Goal: Information Seeking & Learning: Compare options

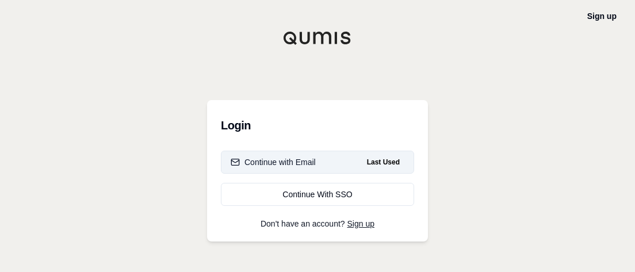
click at [298, 160] on div "Continue with Email" at bounding box center [272, 161] width 85 height 11
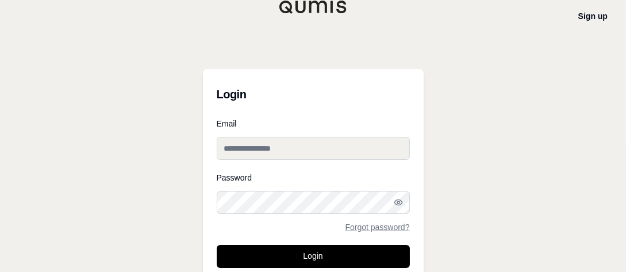
type input "**********"
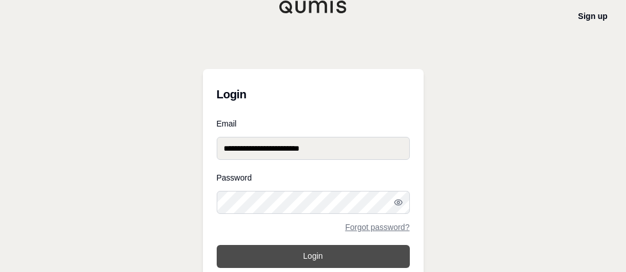
click at [298, 256] on button "Login" at bounding box center [313, 256] width 193 height 23
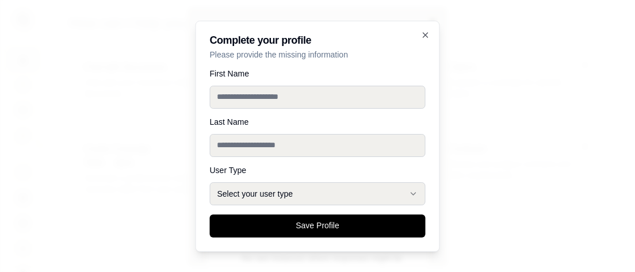
click at [380, 99] on input "First Name" at bounding box center [318, 97] width 216 height 23
type input "********"
type input "******"
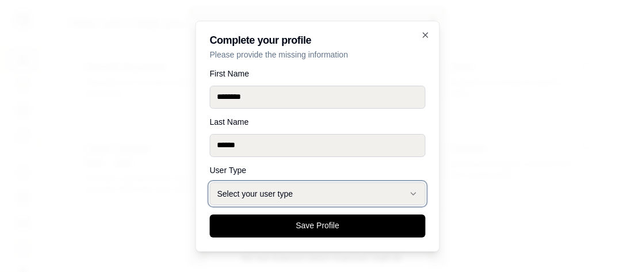
click at [404, 195] on button "Select your user type" at bounding box center [318, 193] width 216 height 23
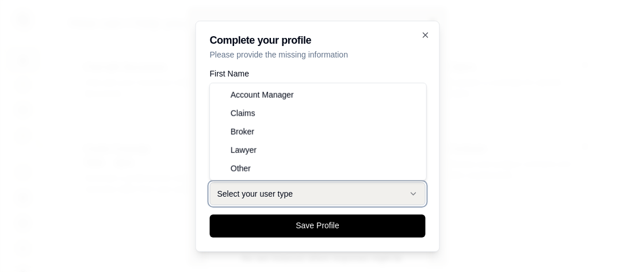
select select "******"
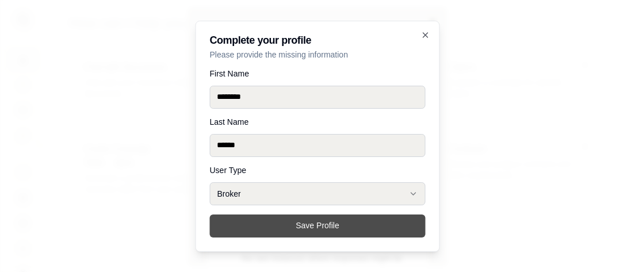
click at [350, 225] on button "Save Profile" at bounding box center [318, 225] width 216 height 23
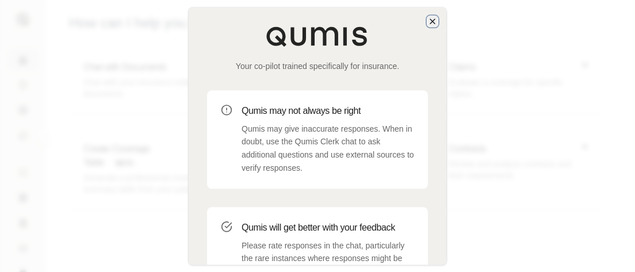
click at [432, 21] on icon "button" at bounding box center [432, 21] width 5 height 5
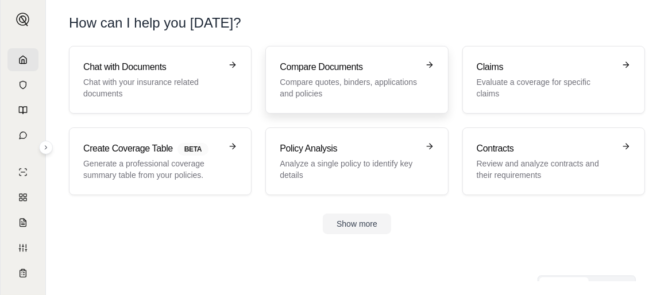
click at [373, 72] on h3 "Compare Documents" at bounding box center [349, 67] width 138 height 14
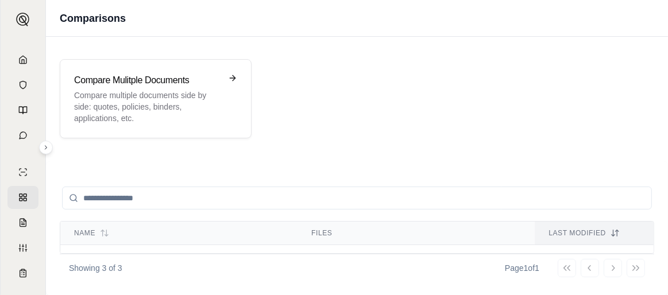
scroll to position [1, 0]
click at [170, 87] on div "Compare Mulitple Documents Compare multiple documents side by side: quotes, pol…" at bounding box center [147, 98] width 147 height 51
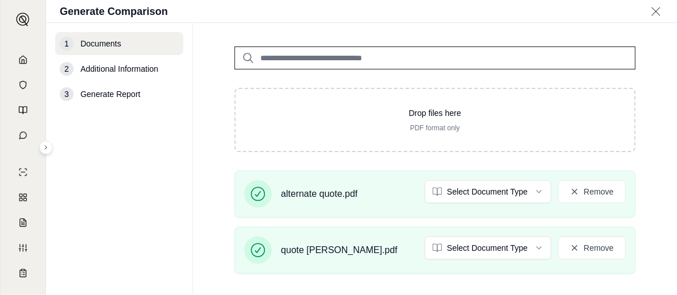
scroll to position [166, 0]
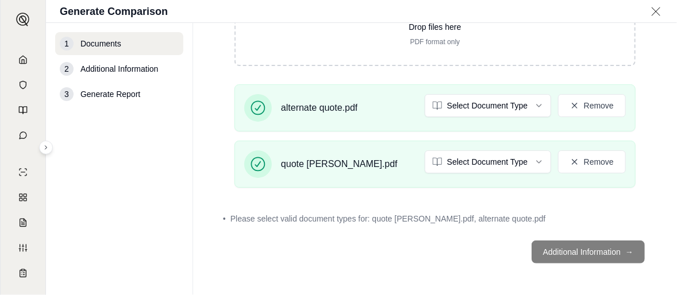
click at [433, 257] on footer "Additional Information →" at bounding box center [435, 252] width 438 height 41
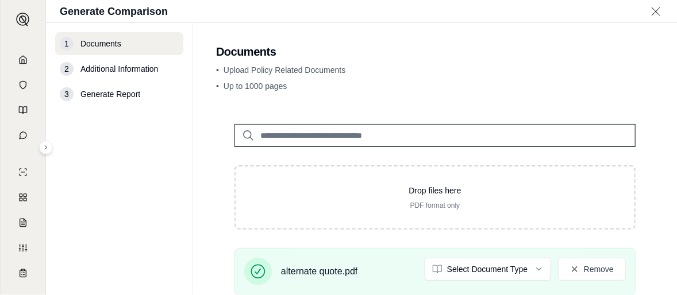
scroll to position [0, 0]
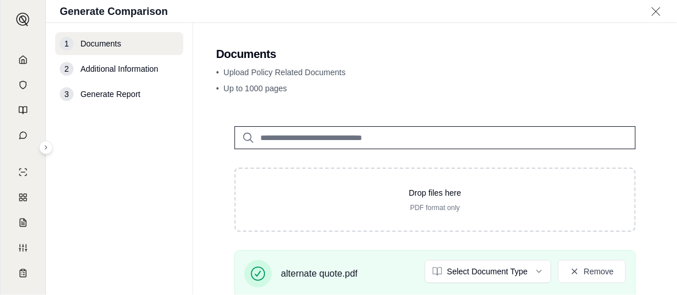
click at [145, 70] on span "Additional Information" at bounding box center [119, 68] width 78 height 11
click at [120, 99] on span "Generate Report" at bounding box center [110, 94] width 60 height 11
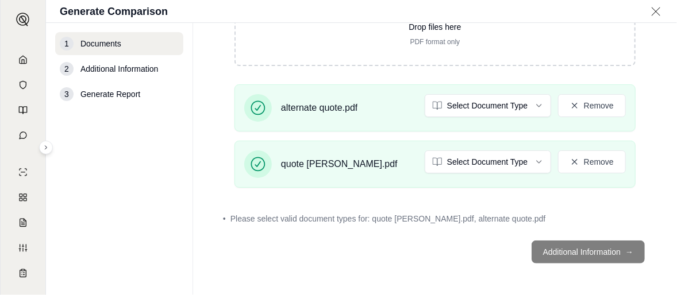
click at [568, 250] on footer "Additional Information →" at bounding box center [435, 252] width 438 height 41
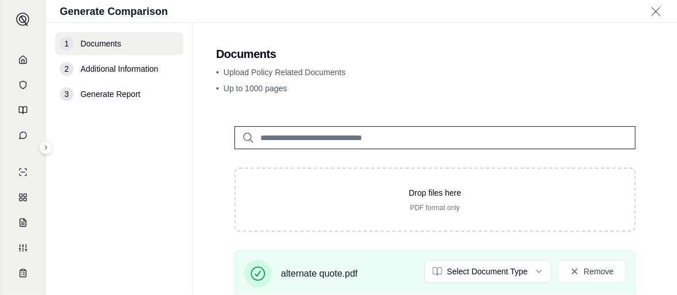
scroll to position [115, 0]
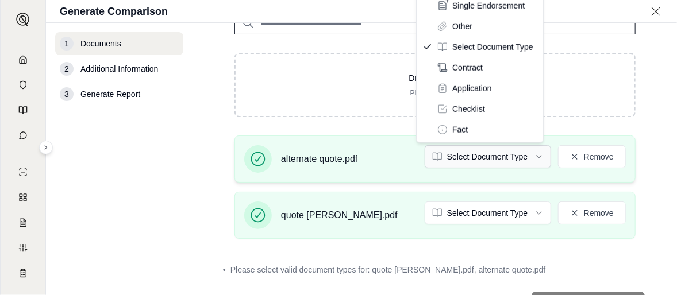
click at [518, 156] on html "M Generate Comparison 1 Documents 2 Additional Information 3 Generate Report Do…" at bounding box center [338, 147] width 677 height 295
click at [634, 226] on html "M Generate Comparison 1 Documents 2 Additional Information 3 Generate Report Do…" at bounding box center [338, 147] width 677 height 295
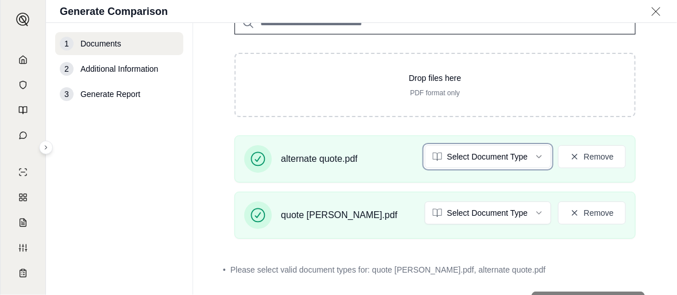
scroll to position [0, 0]
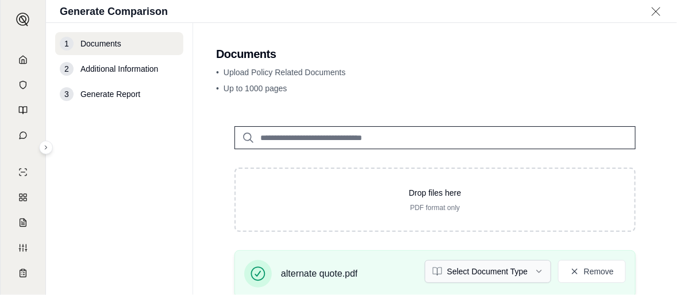
click at [537, 271] on html "M Generate Comparison 1 Documents 2 Additional Information 3 Generate Report Do…" at bounding box center [338, 147] width 677 height 295
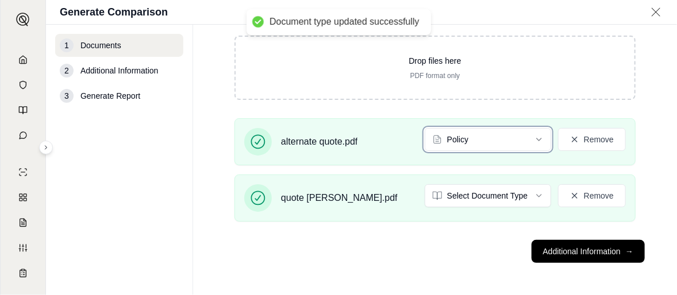
scroll to position [166, 0]
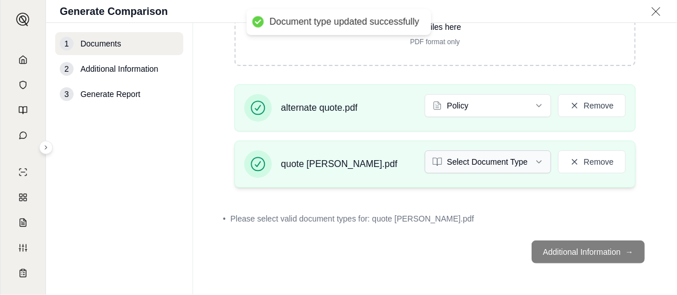
click at [525, 160] on html "Document type updated successfully M Generate Comparison 1 Documents 2 Addition…" at bounding box center [338, 147] width 677 height 295
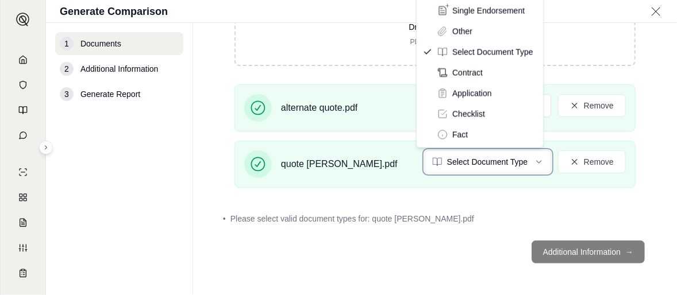
click at [634, 160] on html "M Generate Comparison 1 Documents 2 Additional Information 3 Generate Report Do…" at bounding box center [338, 147] width 677 height 295
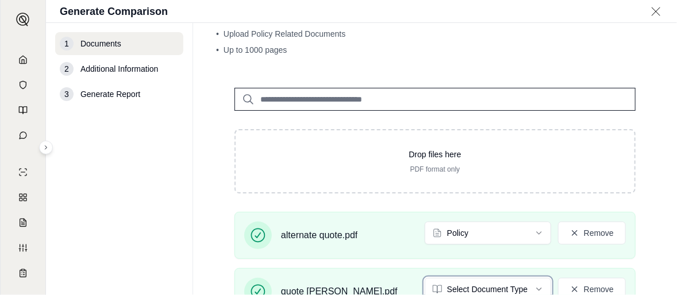
scroll to position [57, 0]
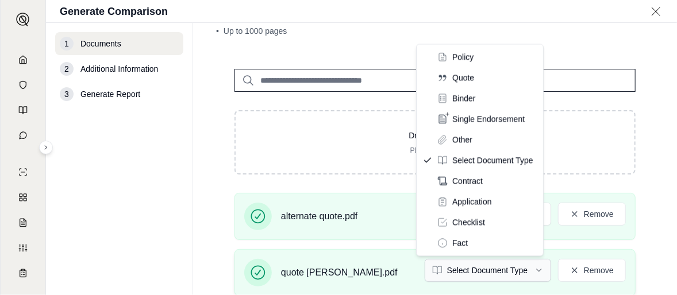
click at [533, 269] on html "M Generate Comparison 1 Documents 2 Additional Information 3 Generate Report Do…" at bounding box center [338, 147] width 677 height 295
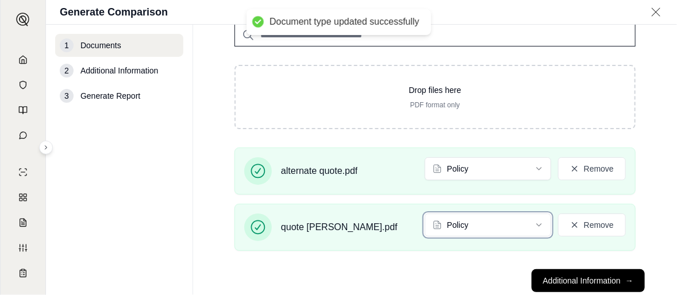
scroll to position [133, 0]
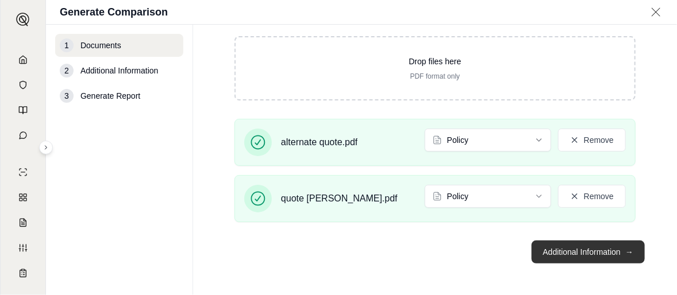
click at [567, 244] on button "Additional Information →" at bounding box center [588, 252] width 113 height 23
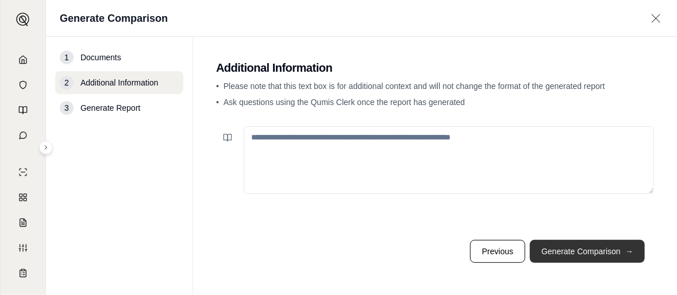
scroll to position [0, 0]
click at [570, 252] on button "Generate Comparison →" at bounding box center [587, 251] width 115 height 23
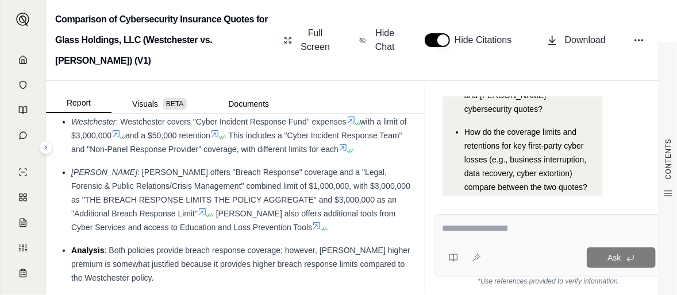
scroll to position [1724, 0]
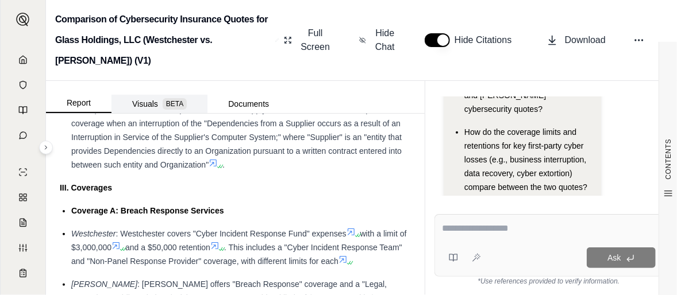
click at [131, 95] on button "Visuals BETA" at bounding box center [160, 104] width 96 height 18
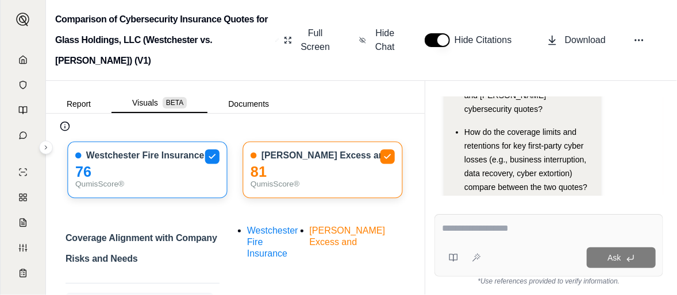
scroll to position [0, 0]
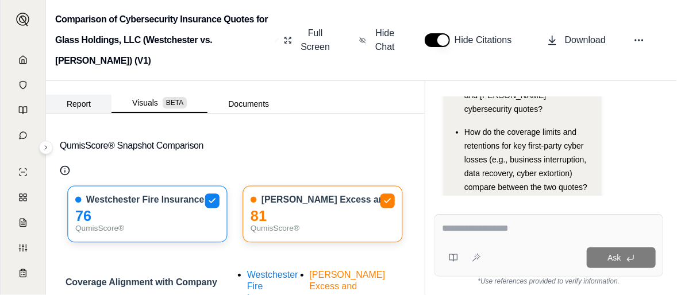
click at [91, 95] on button "Report" at bounding box center [79, 104] width 66 height 18
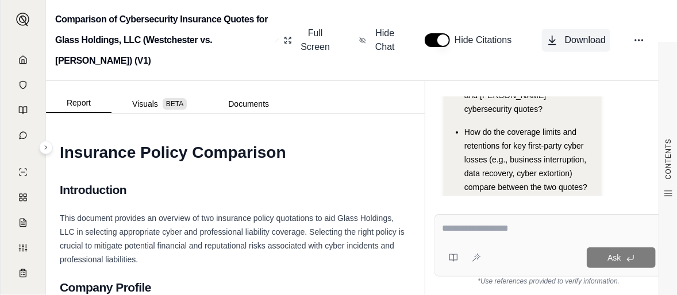
click at [595, 33] on span "Download" at bounding box center [585, 40] width 41 height 14
click at [331, 137] on h1 "Insurance Policy Comparison" at bounding box center [235, 153] width 351 height 32
click at [174, 98] on span "BETA" at bounding box center [175, 103] width 24 height 11
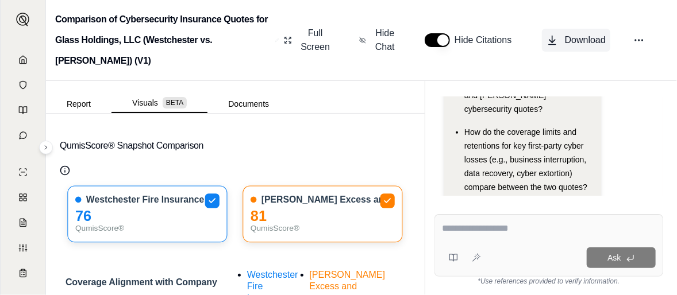
click at [582, 33] on span "Download" at bounding box center [585, 40] width 41 height 14
click at [253, 95] on button "Documents" at bounding box center [248, 104] width 82 height 18
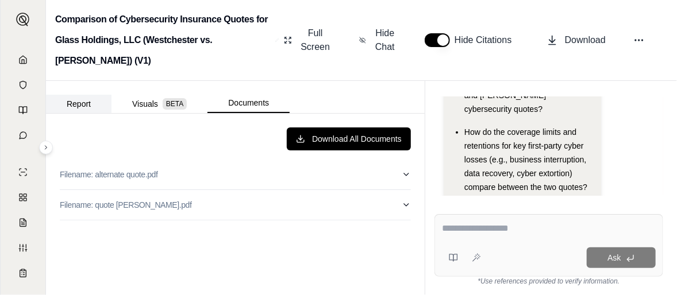
click at [90, 95] on button "Report" at bounding box center [79, 104] width 66 height 18
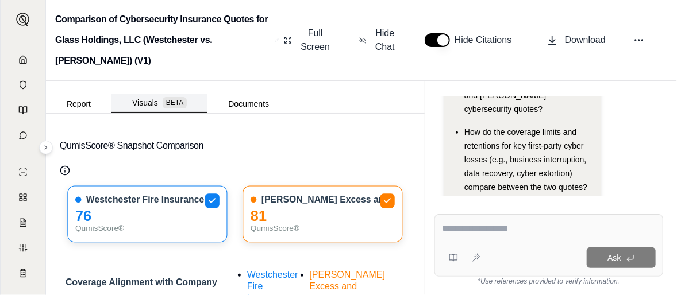
click at [166, 97] on span "BETA" at bounding box center [175, 102] width 24 height 11
click at [81, 95] on button "Report" at bounding box center [79, 104] width 66 height 18
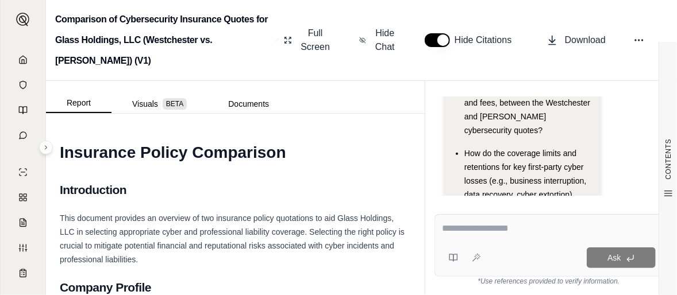
scroll to position [285, 0]
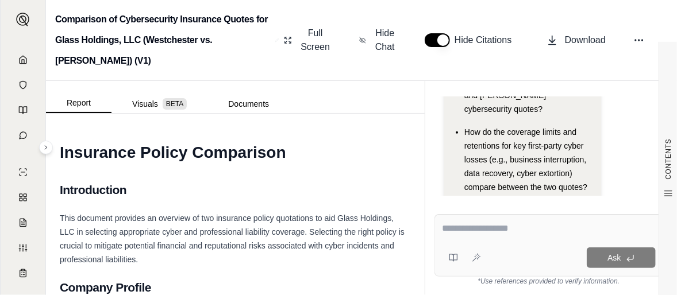
click at [563, 229] on textarea at bounding box center [549, 229] width 214 height 14
type textarea "*"
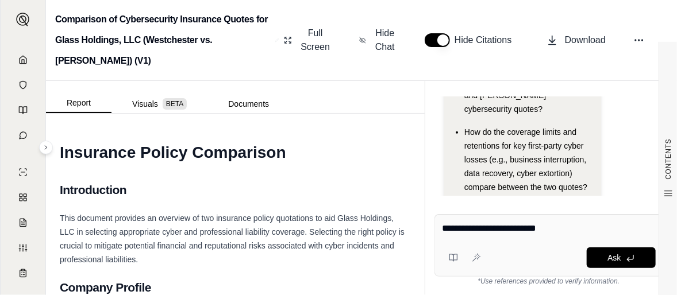
type textarea "**********"
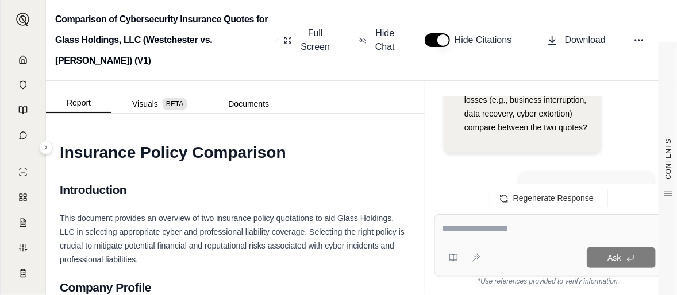
scroll to position [460, 0]
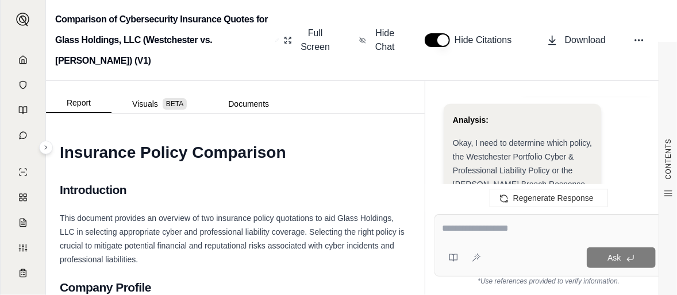
click at [539, 230] on textarea at bounding box center [549, 229] width 214 height 14
type textarea "*"
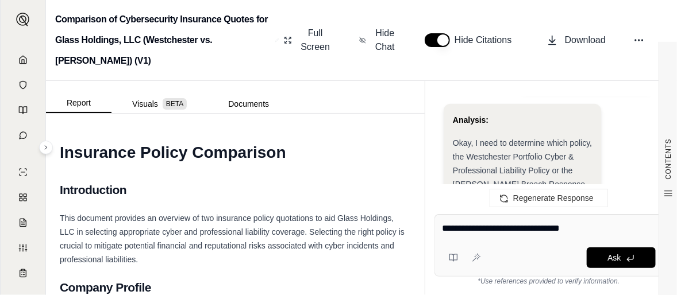
type textarea "**********"
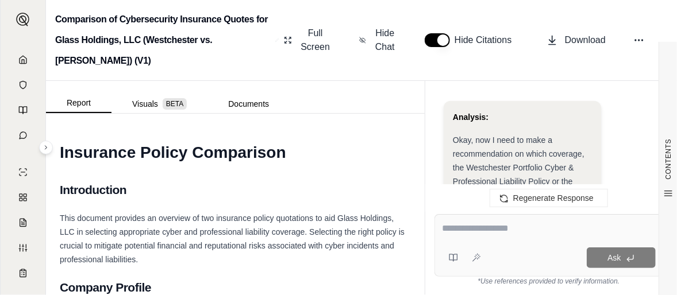
scroll to position [7397, 0]
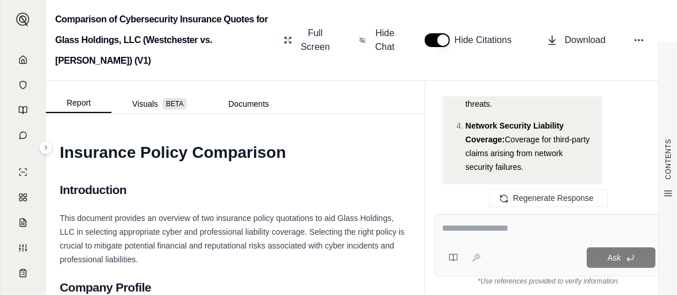
scroll to position [9524, 0]
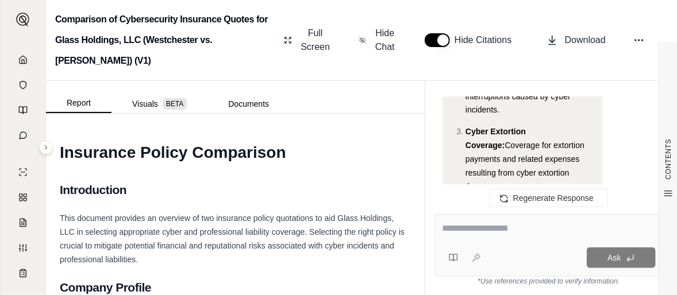
click at [593, 33] on span "Download" at bounding box center [585, 40] width 41 height 14
click at [336, 178] on h2 "Introduction" at bounding box center [235, 190] width 351 height 24
click at [167, 98] on span "BETA" at bounding box center [175, 103] width 24 height 11
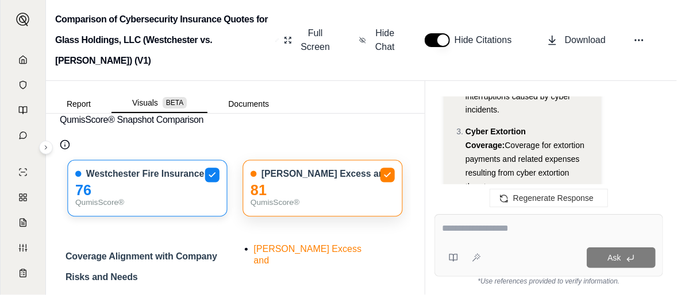
scroll to position [0, 0]
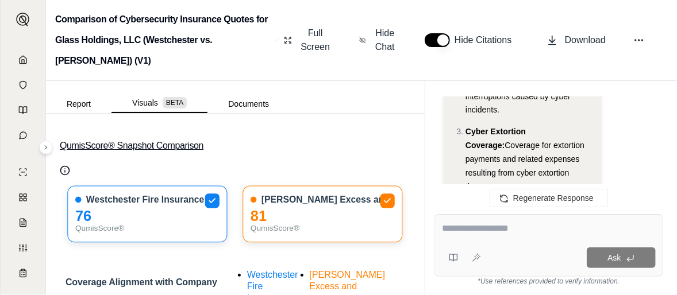
click at [186, 128] on button "QumisScore® Snapshot Comparison" at bounding box center [235, 146] width 351 height 37
click at [65, 171] on icon "Qumis Score Info" at bounding box center [65, 172] width 0 height 2
click at [361, 128] on button "QumisScore® Snapshot Comparison" at bounding box center [235, 146] width 351 height 37
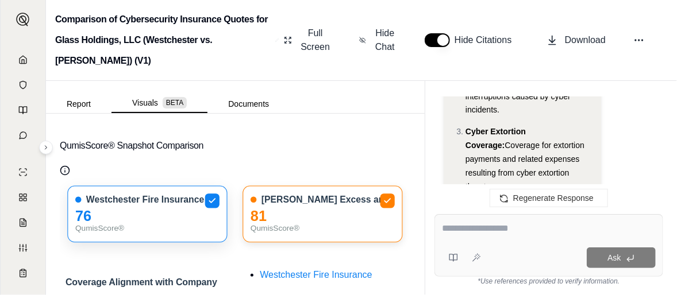
click at [170, 211] on div "76" at bounding box center [147, 217] width 144 height 12
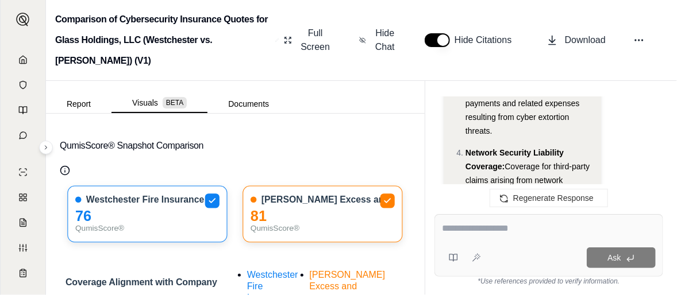
scroll to position [9639, 0]
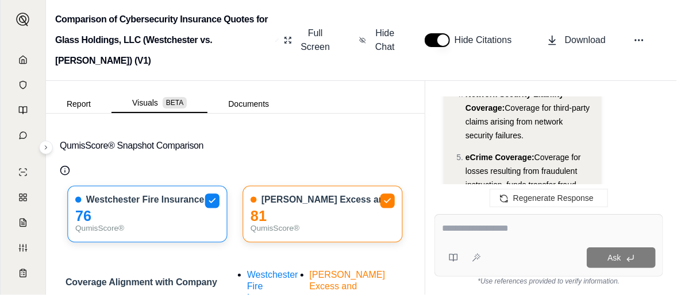
click at [520, 239] on div at bounding box center [549, 231] width 214 height 18
click at [515, 224] on textarea at bounding box center [549, 229] width 214 height 14
click at [540, 239] on div at bounding box center [549, 231] width 214 height 18
click at [538, 237] on div at bounding box center [549, 231] width 214 height 18
click at [83, 95] on button "Report" at bounding box center [79, 104] width 66 height 18
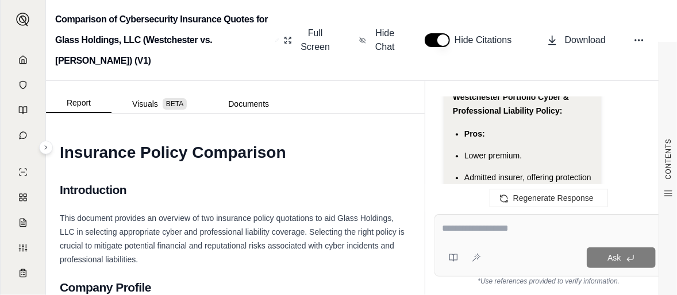
scroll to position [9926, 0]
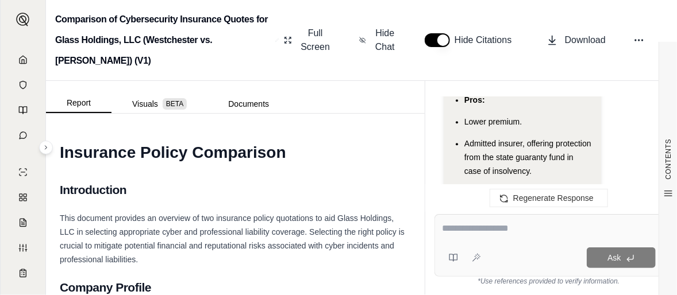
click at [516, 225] on textarea at bounding box center [549, 229] width 214 height 14
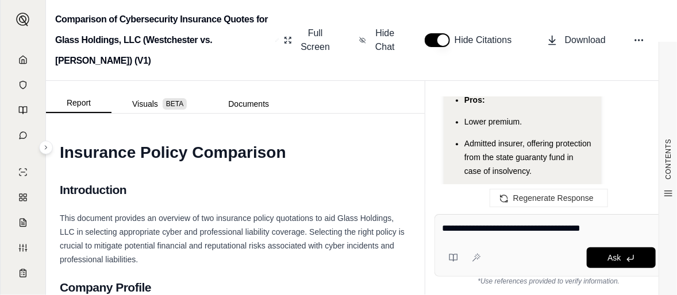
type textarea "**********"
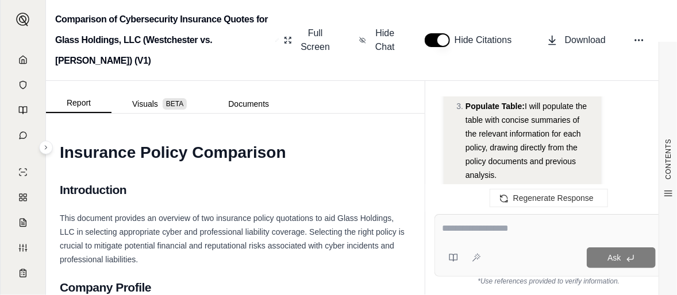
scroll to position [12190, 0]
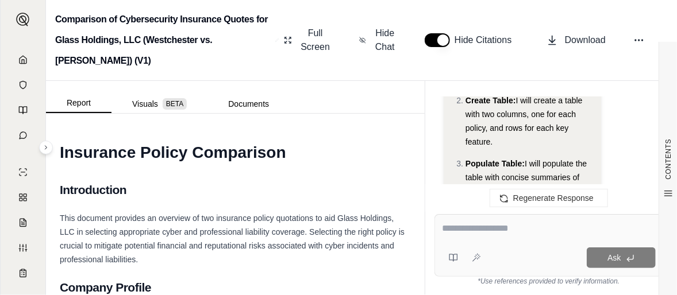
click at [548, 147] on div "Analysis: Okay, the user wants a side-by-side comparison of the two policies. I…" at bounding box center [523, 169] width 140 height 690
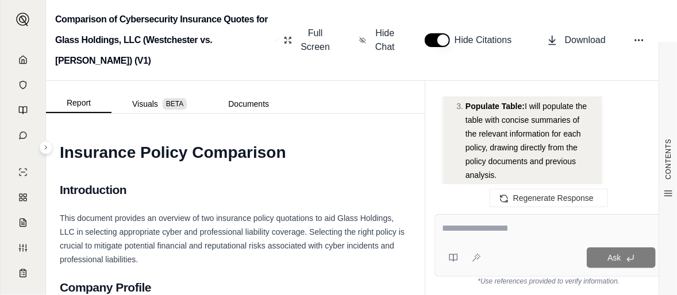
scroll to position [12305, 0]
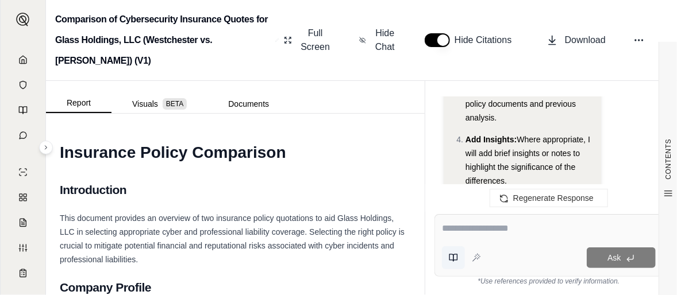
click at [453, 257] on icon at bounding box center [453, 257] width 9 height 9
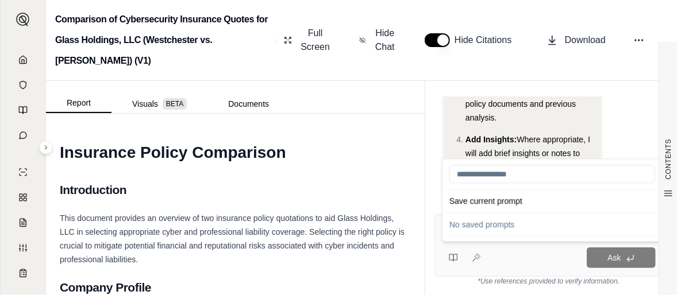
click at [502, 259] on div "Ask" at bounding box center [571, 258] width 170 height 21
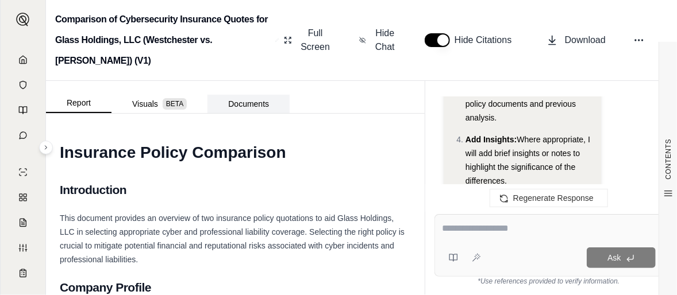
click at [245, 95] on button "Documents" at bounding box center [248, 104] width 82 height 18
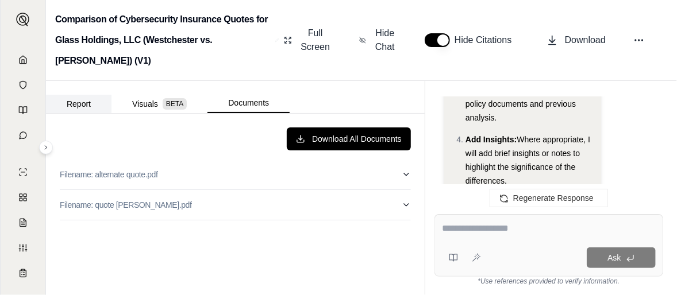
click at [83, 95] on button "Report" at bounding box center [79, 104] width 66 height 18
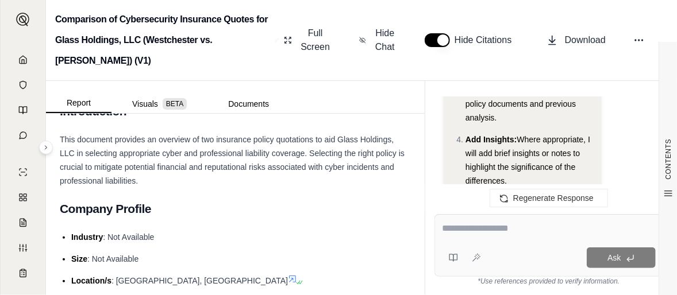
scroll to position [0, 0]
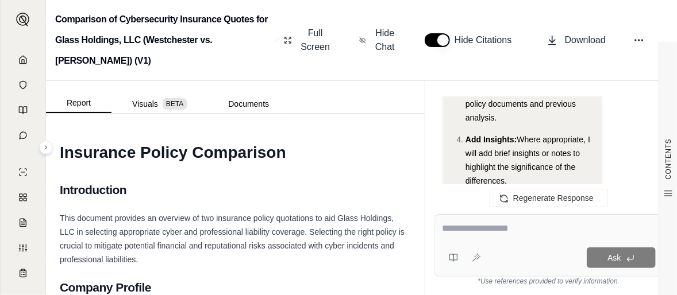
drag, startPoint x: 576, startPoint y: 118, endPoint x: 596, endPoint y: 132, distance: 24.4
click at [596, 133] on div "Analysis: Okay, the user wants a side-by-side comparison of the two policies. I…" at bounding box center [523, 79] width 158 height 760
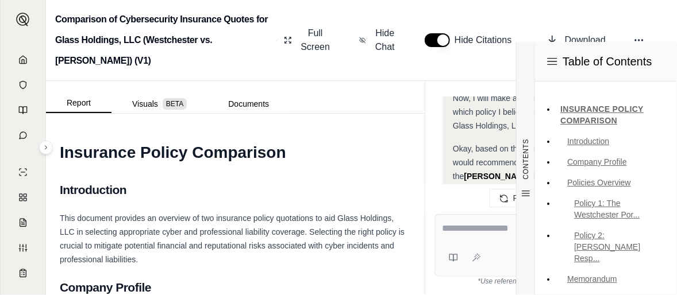
scroll to position [36, 0]
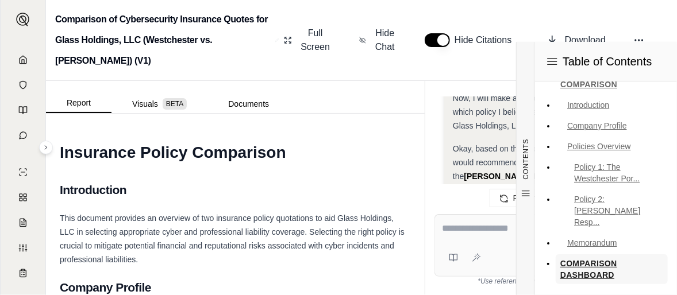
click at [583, 255] on link "COMPARISON DASHBOARD" at bounding box center [612, 270] width 112 height 30
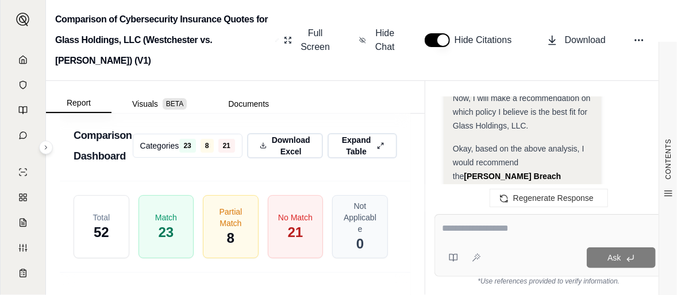
scroll to position [3663, 0]
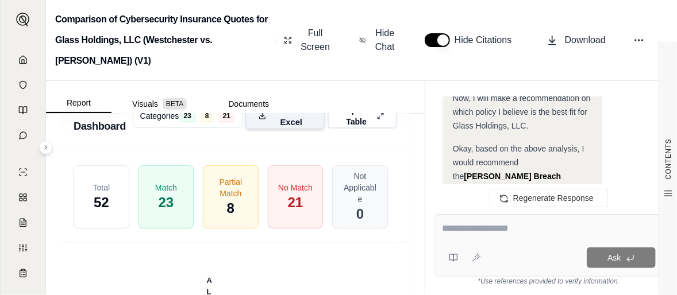
click at [280, 128] on span "Download Excel" at bounding box center [291, 116] width 41 height 24
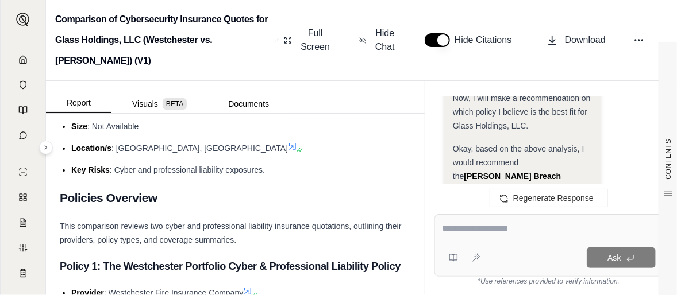
scroll to position [0, 0]
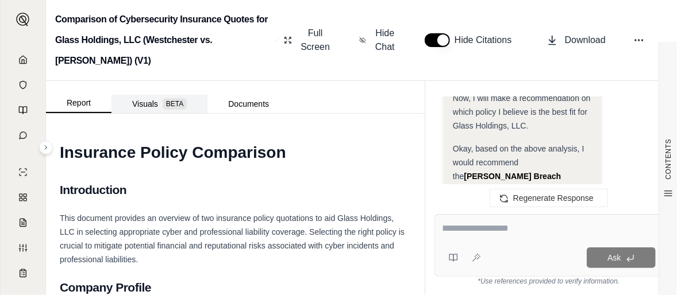
click at [148, 95] on button "Visuals BETA" at bounding box center [160, 104] width 96 height 18
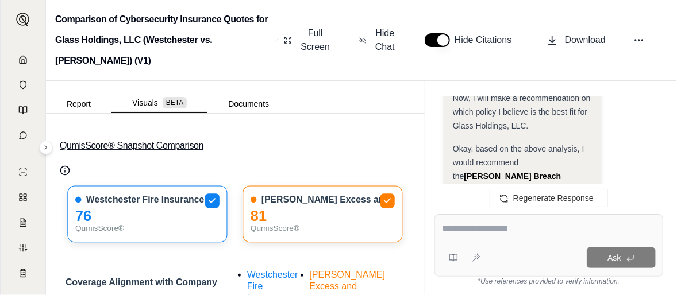
click at [180, 128] on button "QumisScore® Snapshot Comparison" at bounding box center [235, 146] width 351 height 37
click at [534, 241] on div "Ask" at bounding box center [549, 245] width 229 height 63
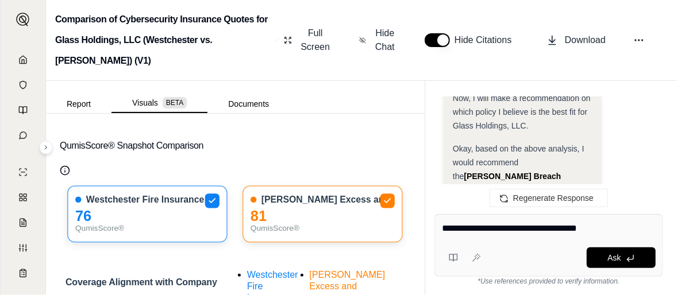
type textarea "**********"
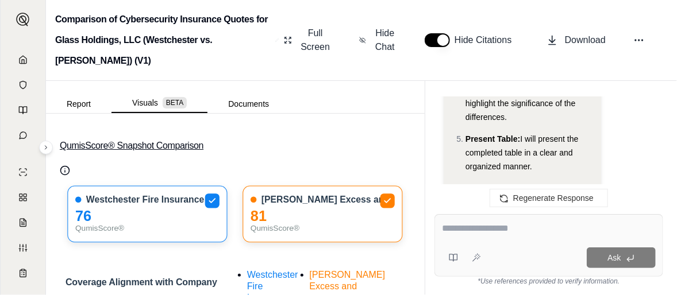
drag, startPoint x: 144, startPoint y: 84, endPoint x: 344, endPoint y: 126, distance: 204.5
click at [344, 128] on button "QumisScore® Snapshot Comparison" at bounding box center [235, 146] width 351 height 37
click at [65, 169] on icon "Qumis Score Info" at bounding box center [65, 169] width 0 height 0
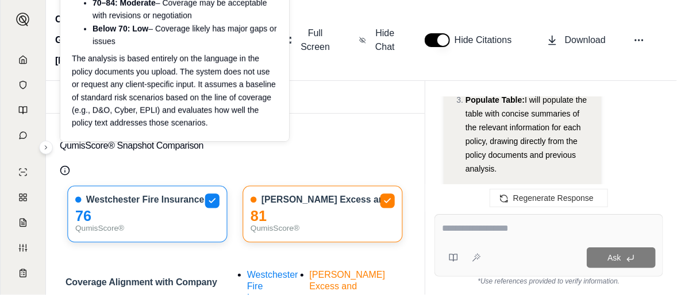
scroll to position [11840, 0]
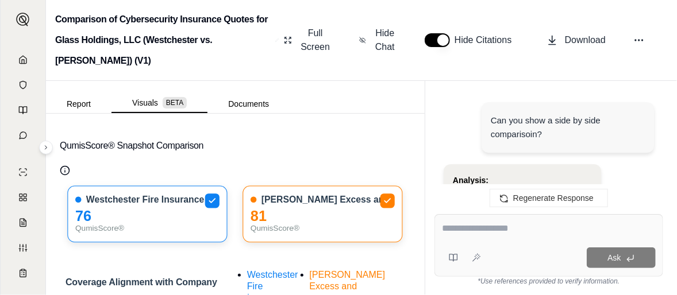
click at [432, 182] on div "Hi [PERSON_NAME] 👋 - We have generated a report comparing the insurance policie…" at bounding box center [548, 146] width 247 height 117
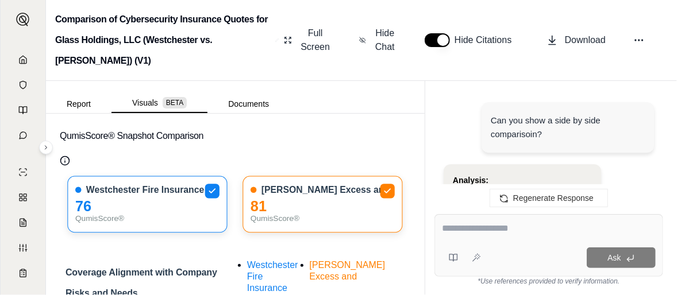
scroll to position [0, 0]
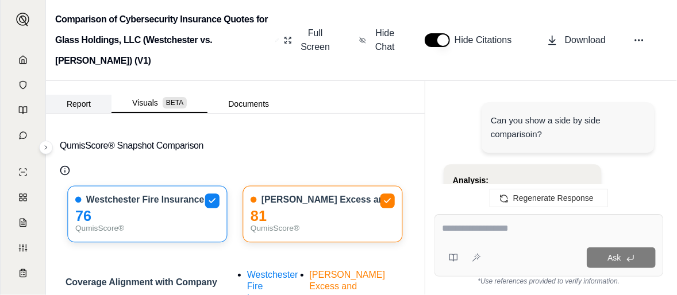
click at [72, 95] on button "Report" at bounding box center [79, 104] width 66 height 18
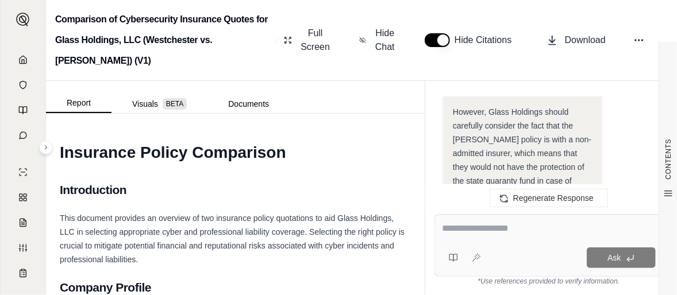
scroll to position [10978, 0]
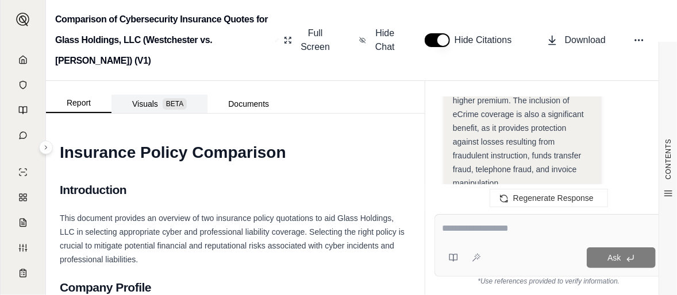
click at [152, 95] on button "Visuals BETA" at bounding box center [160, 104] width 96 height 18
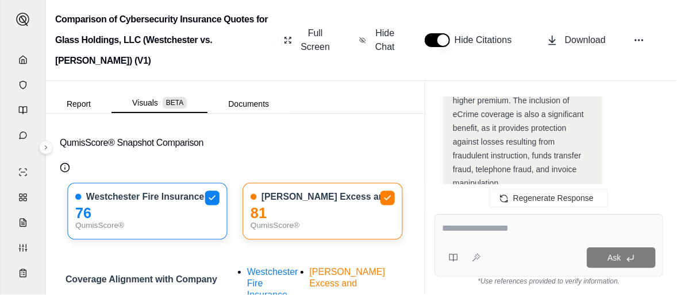
scroll to position [0, 0]
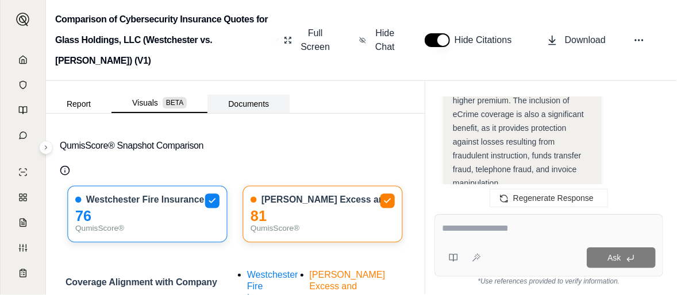
click at [254, 95] on button "Documents" at bounding box center [248, 104] width 82 height 18
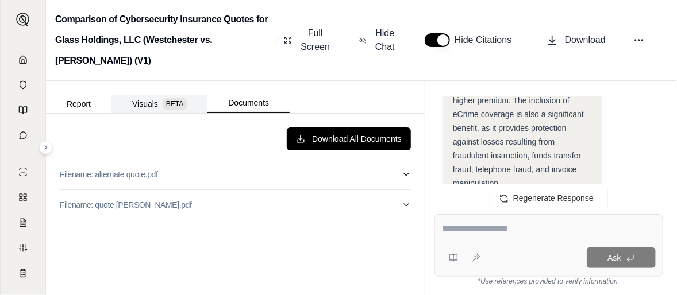
click at [70, 95] on button "Report" at bounding box center [79, 104] width 66 height 18
